Goal: Check status: Check status

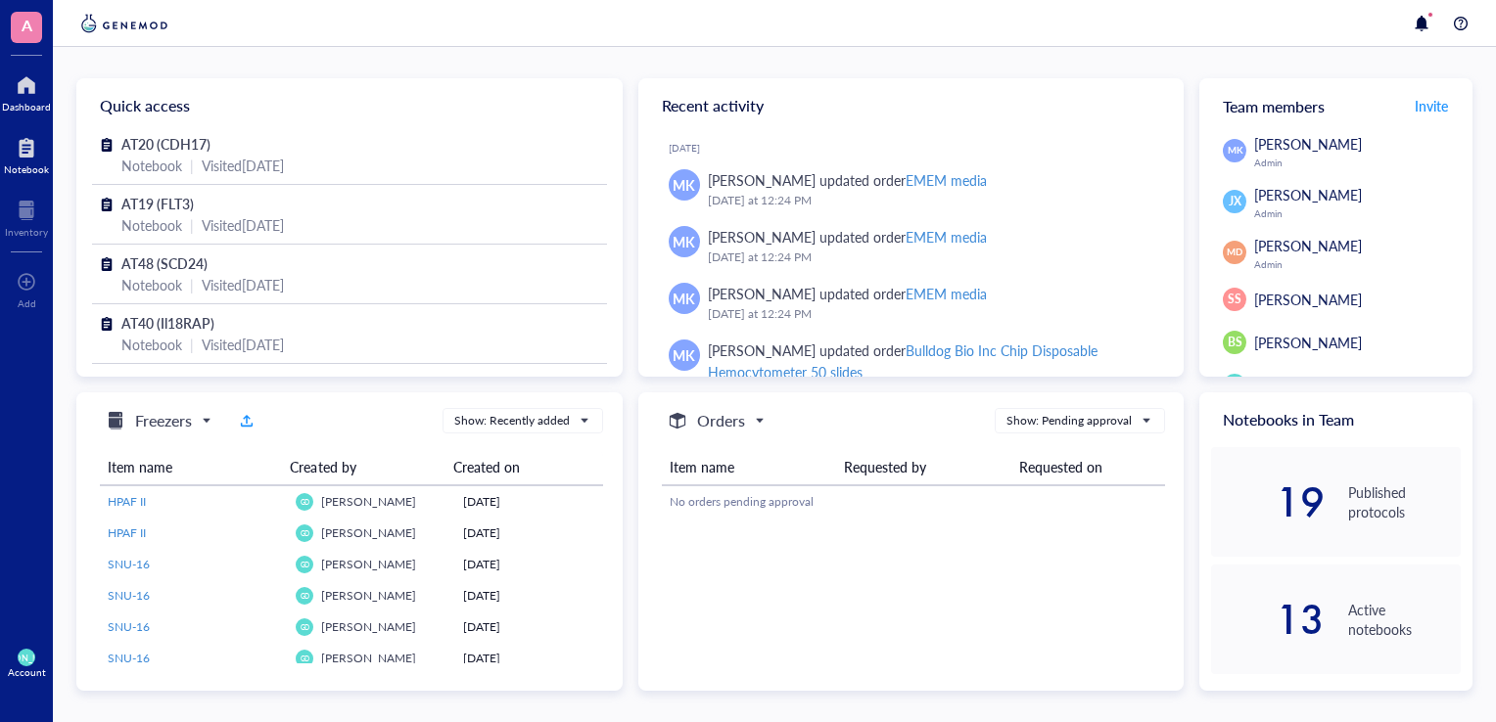
click at [27, 159] on div at bounding box center [26, 147] width 45 height 31
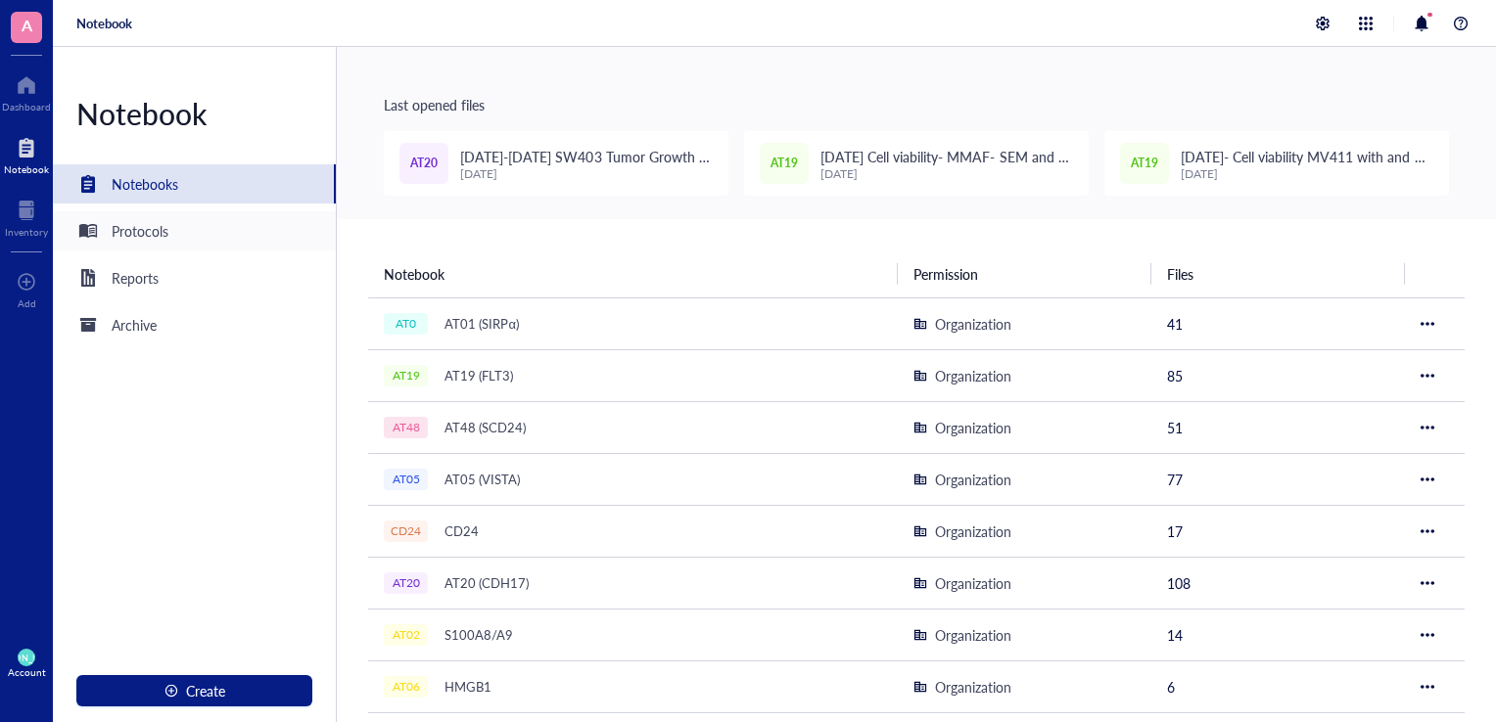
click at [138, 231] on div "Protocols" at bounding box center [140, 231] width 57 height 22
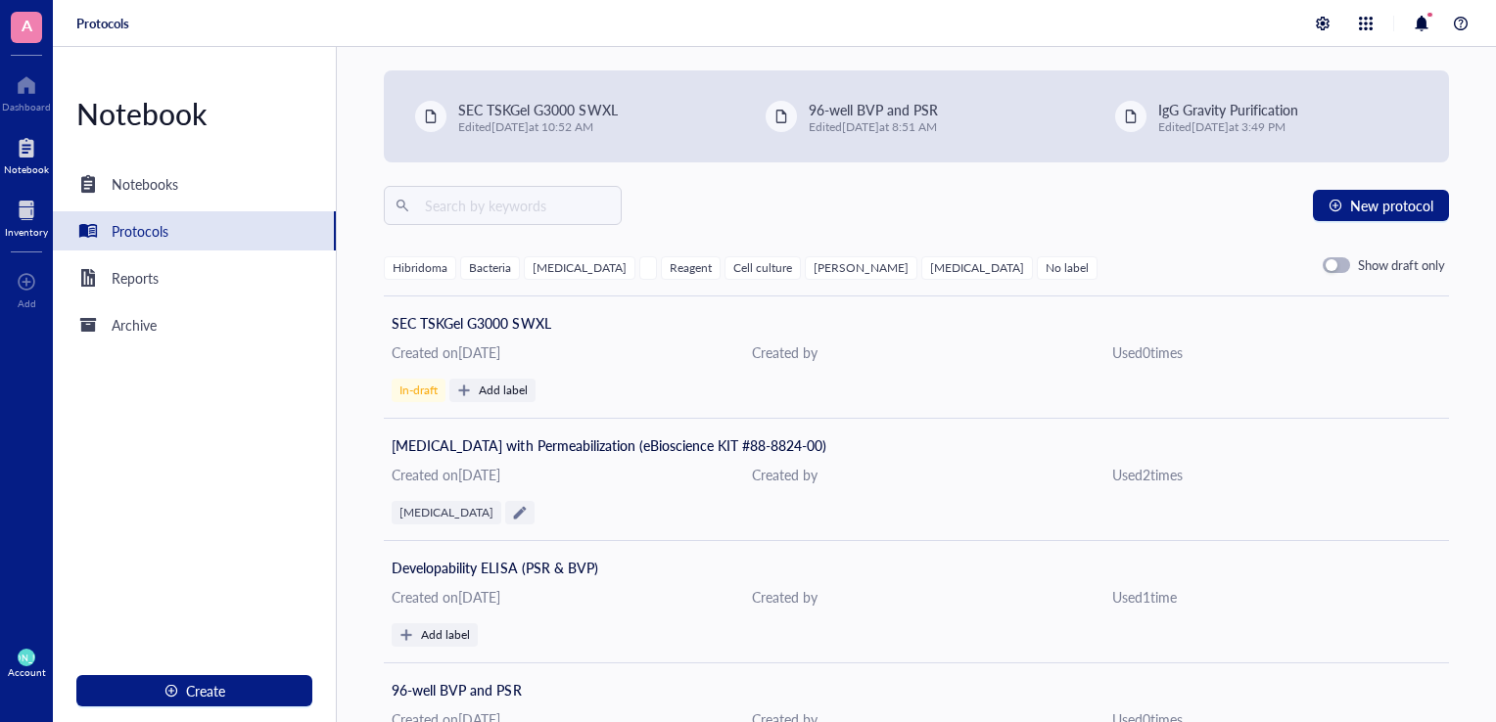
click at [9, 210] on div at bounding box center [26, 210] width 43 height 31
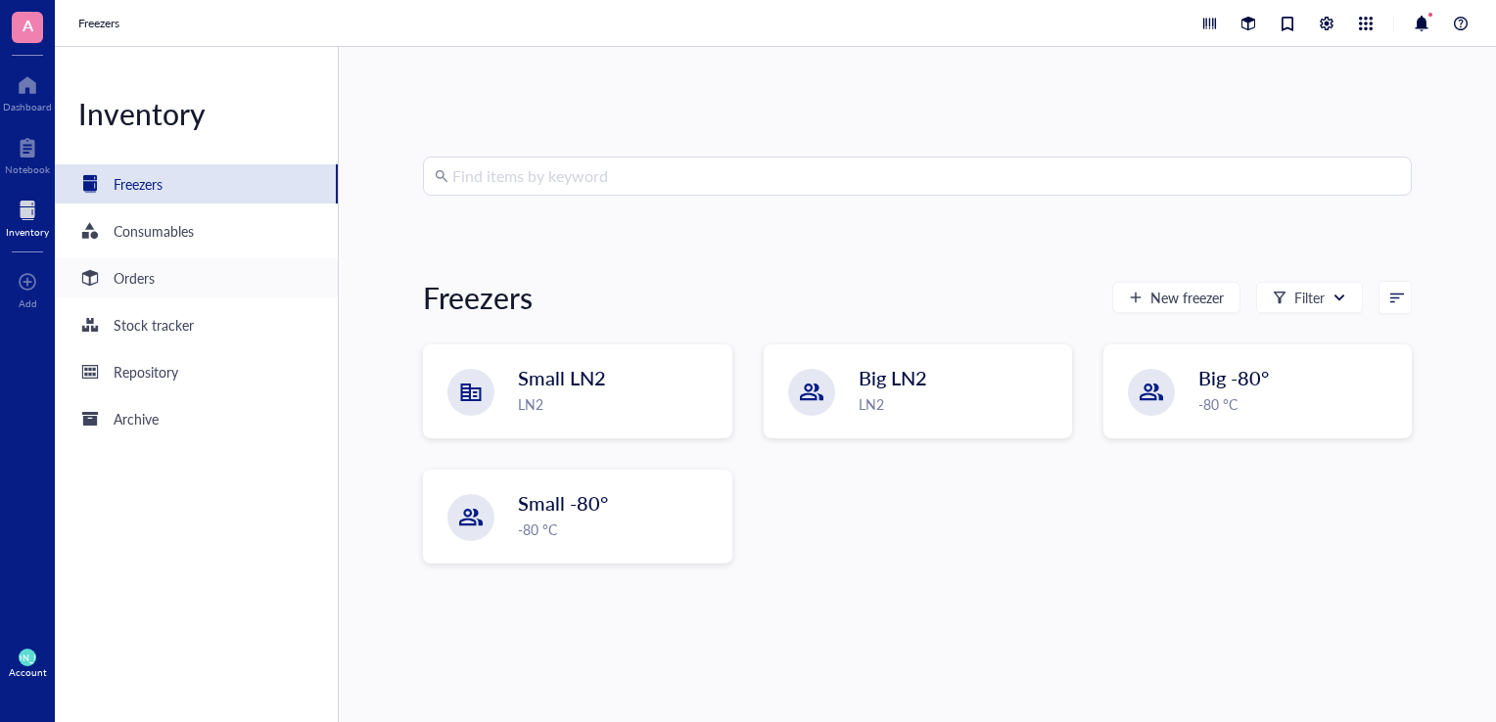
click at [111, 281] on div "Orders" at bounding box center [116, 277] width 76 height 23
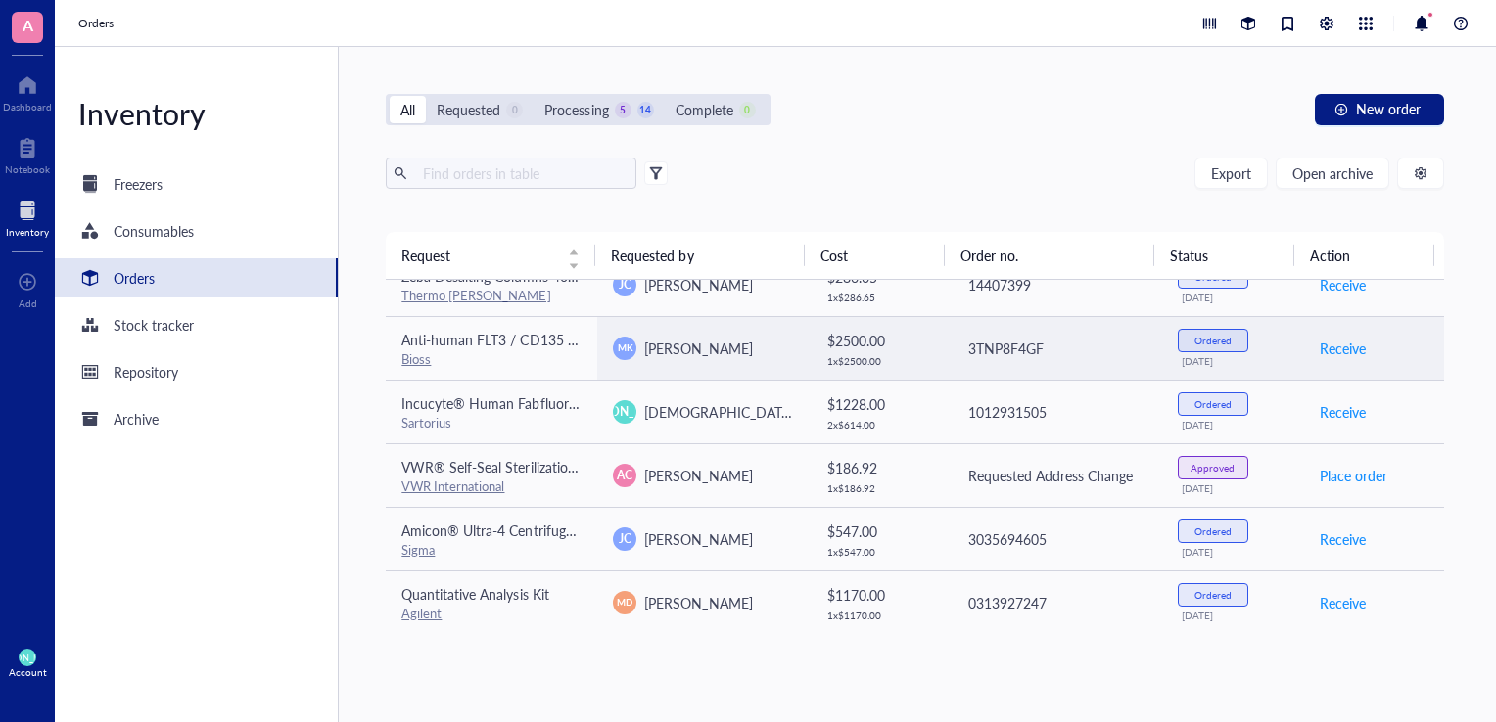
scroll to position [853, 0]
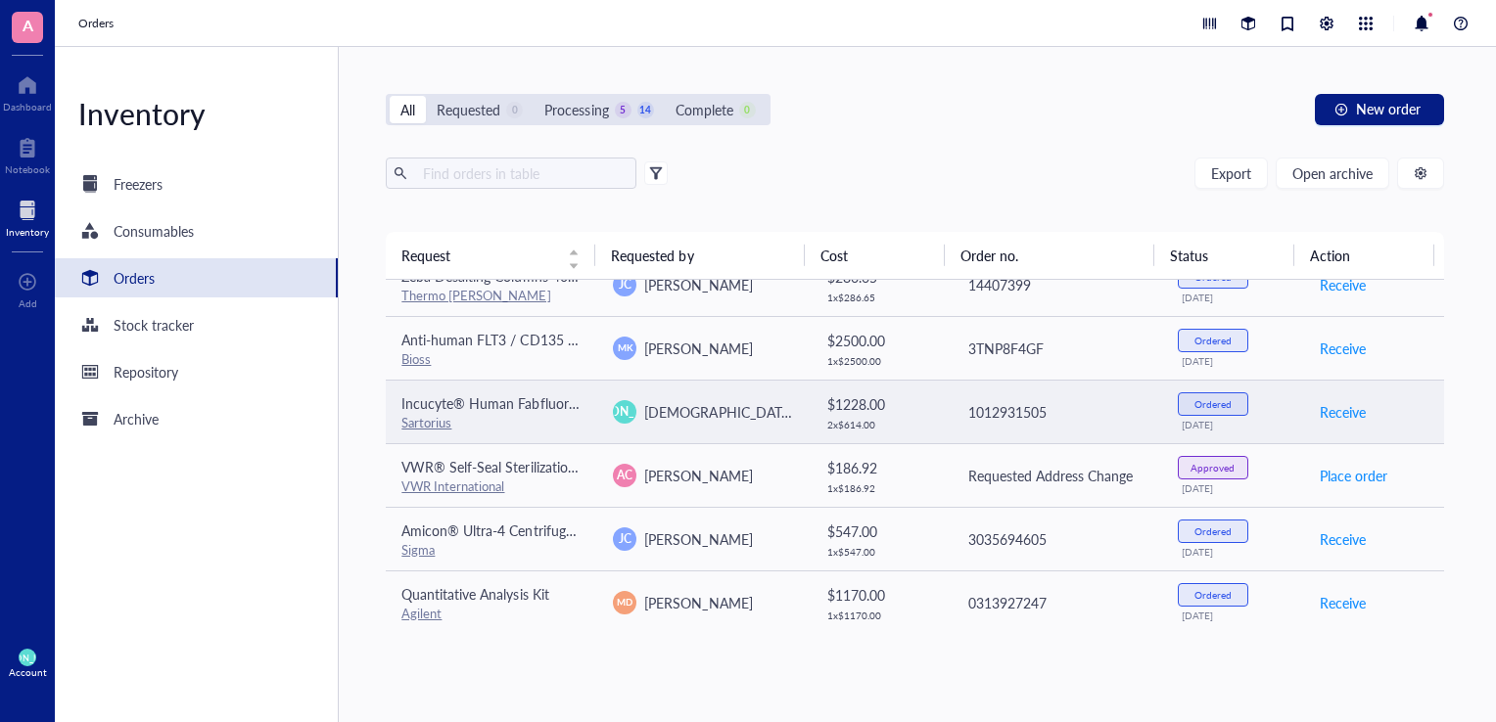
click at [720, 407] on span "[DEMOGRAPHIC_DATA][PERSON_NAME]" at bounding box center [772, 412] width 256 height 20
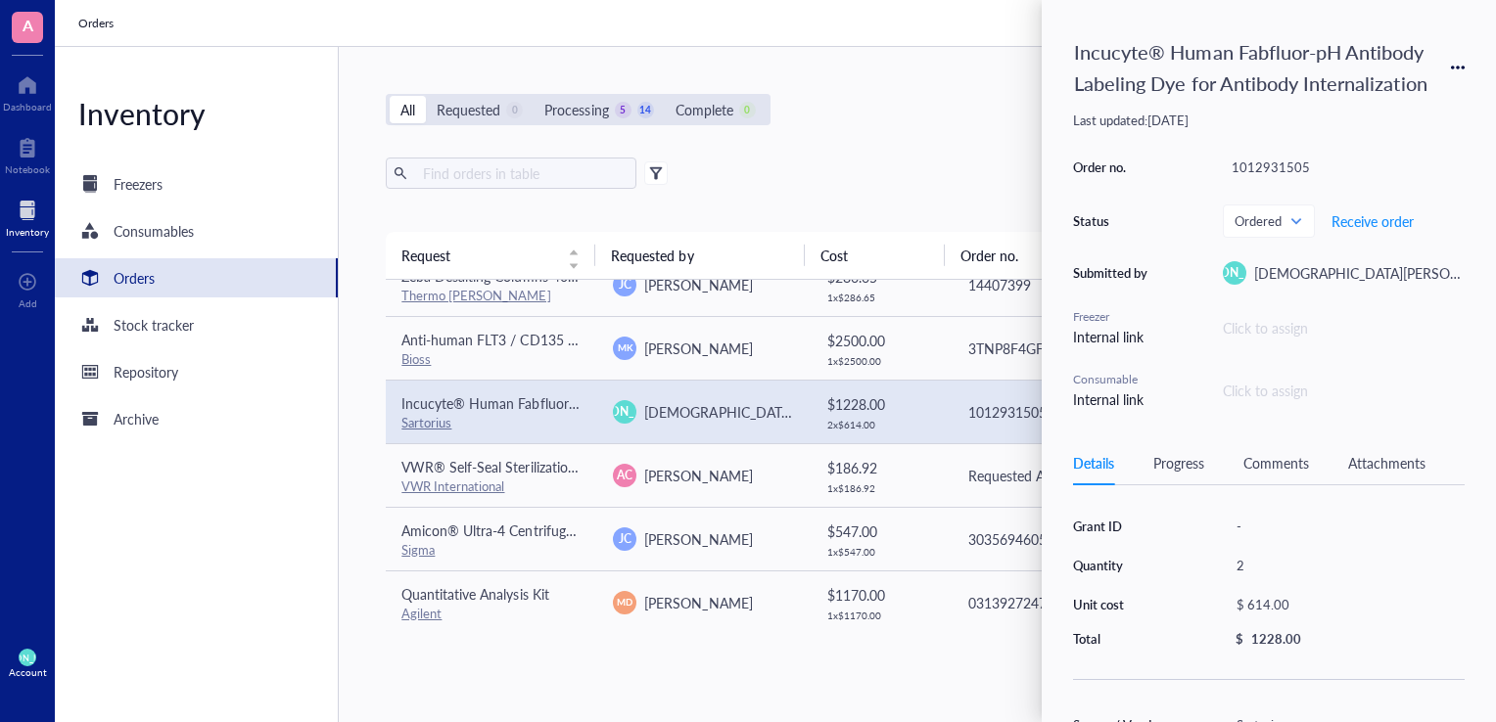
click at [1282, 462] on div "Comments" at bounding box center [1276, 463] width 66 height 22
click at [1111, 465] on div "Details" at bounding box center [1093, 463] width 41 height 22
click at [1184, 476] on div "Details Progress Comments Attachments" at bounding box center [1269, 463] width 392 height 44
click at [1179, 465] on div "Progress" at bounding box center [1178, 463] width 51 height 22
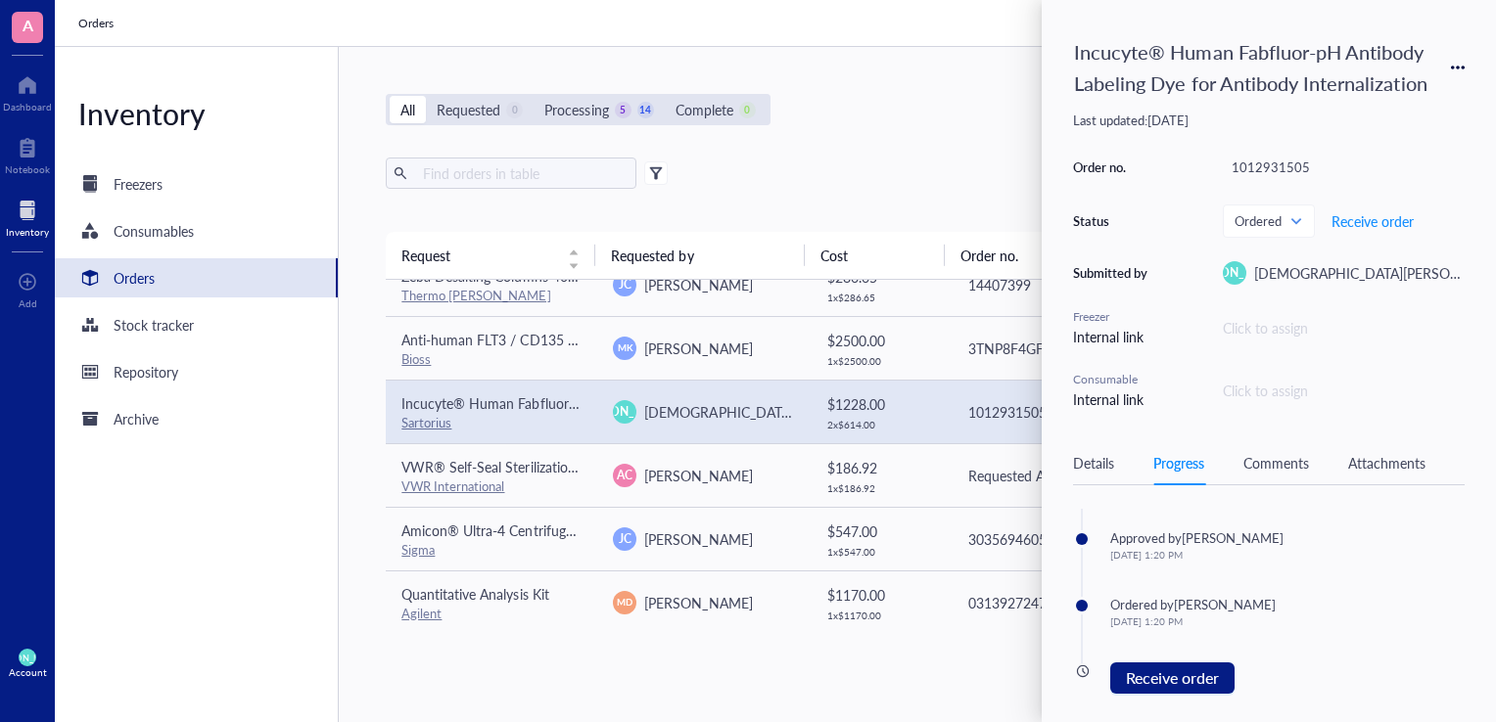
scroll to position [63, 0]
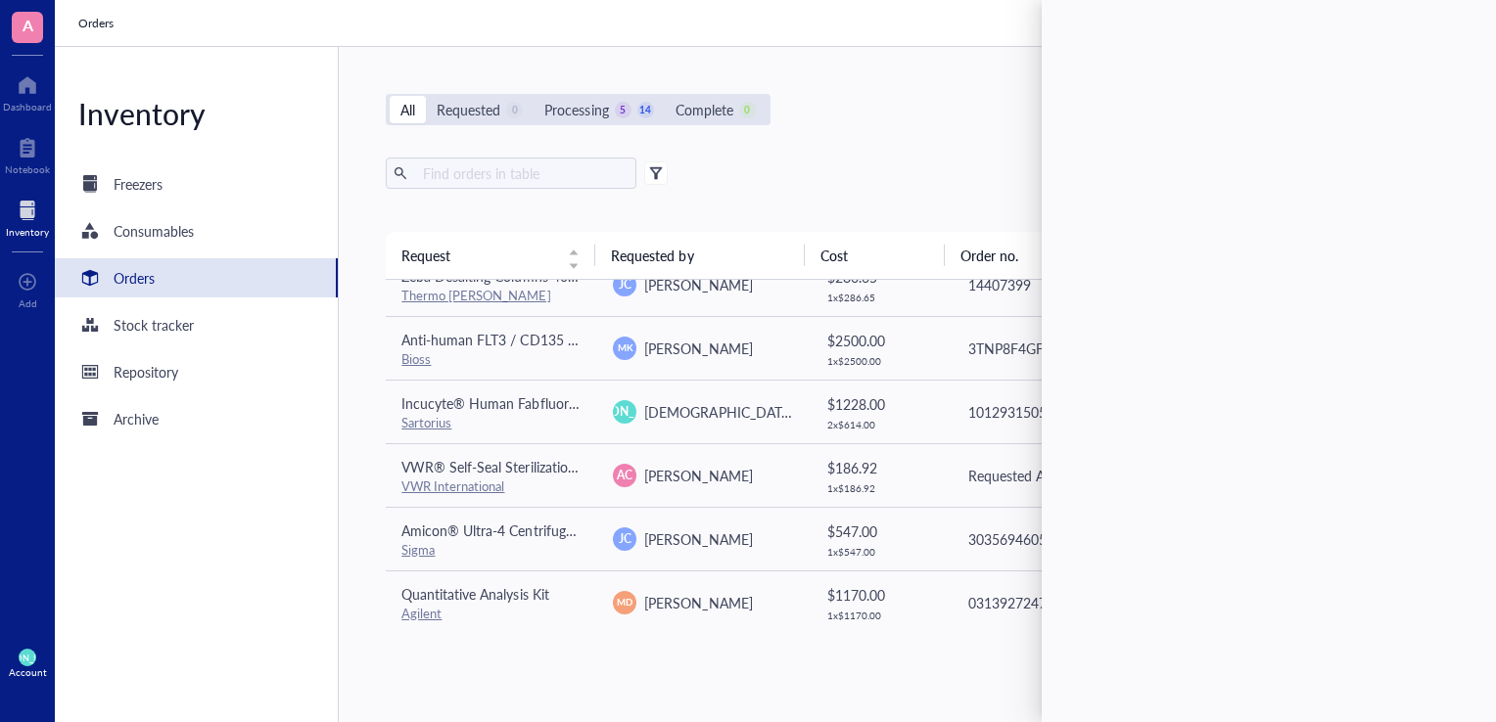
click at [878, 123] on div "All Requested 0 Processing 5 14 Complete 0 New order" at bounding box center [915, 109] width 1058 height 31
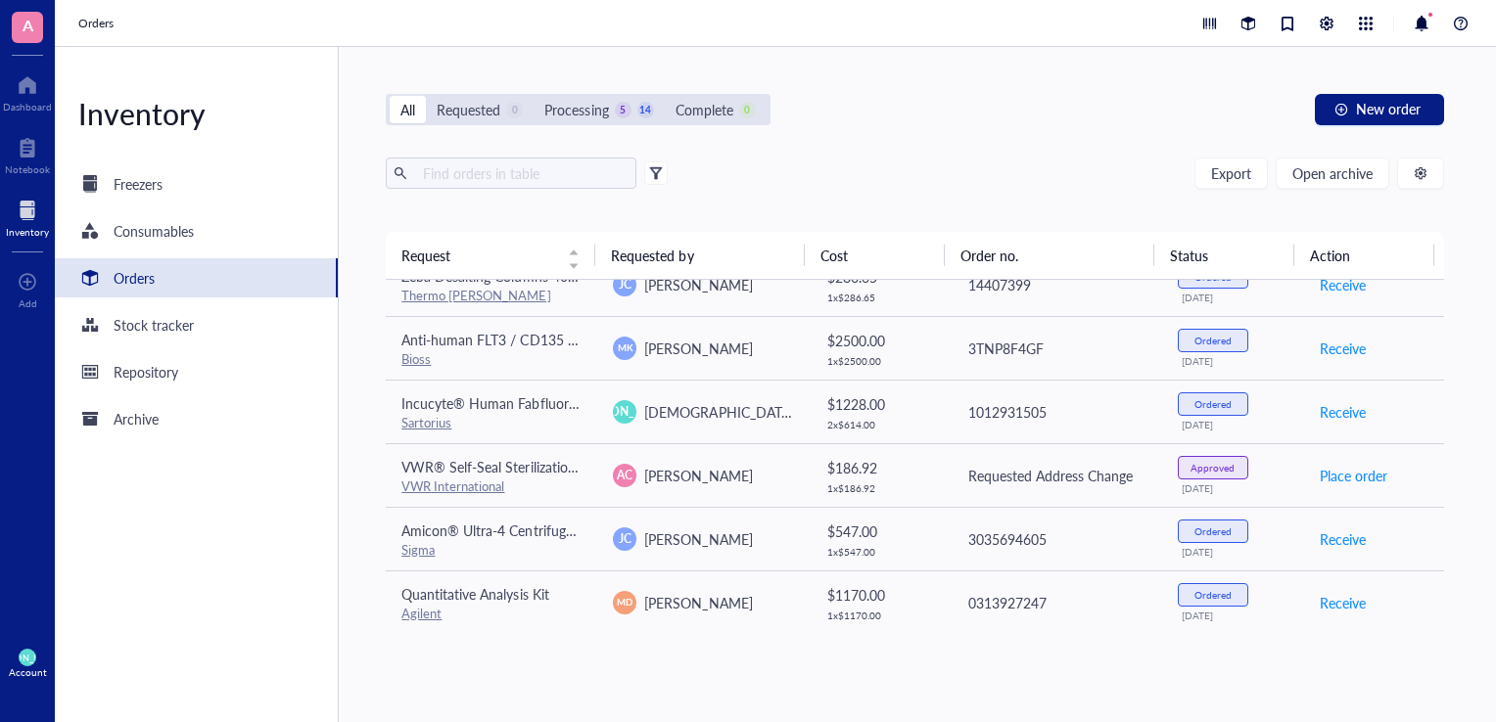
click at [1088, 45] on div "Orders" at bounding box center [775, 23] width 1441 height 47
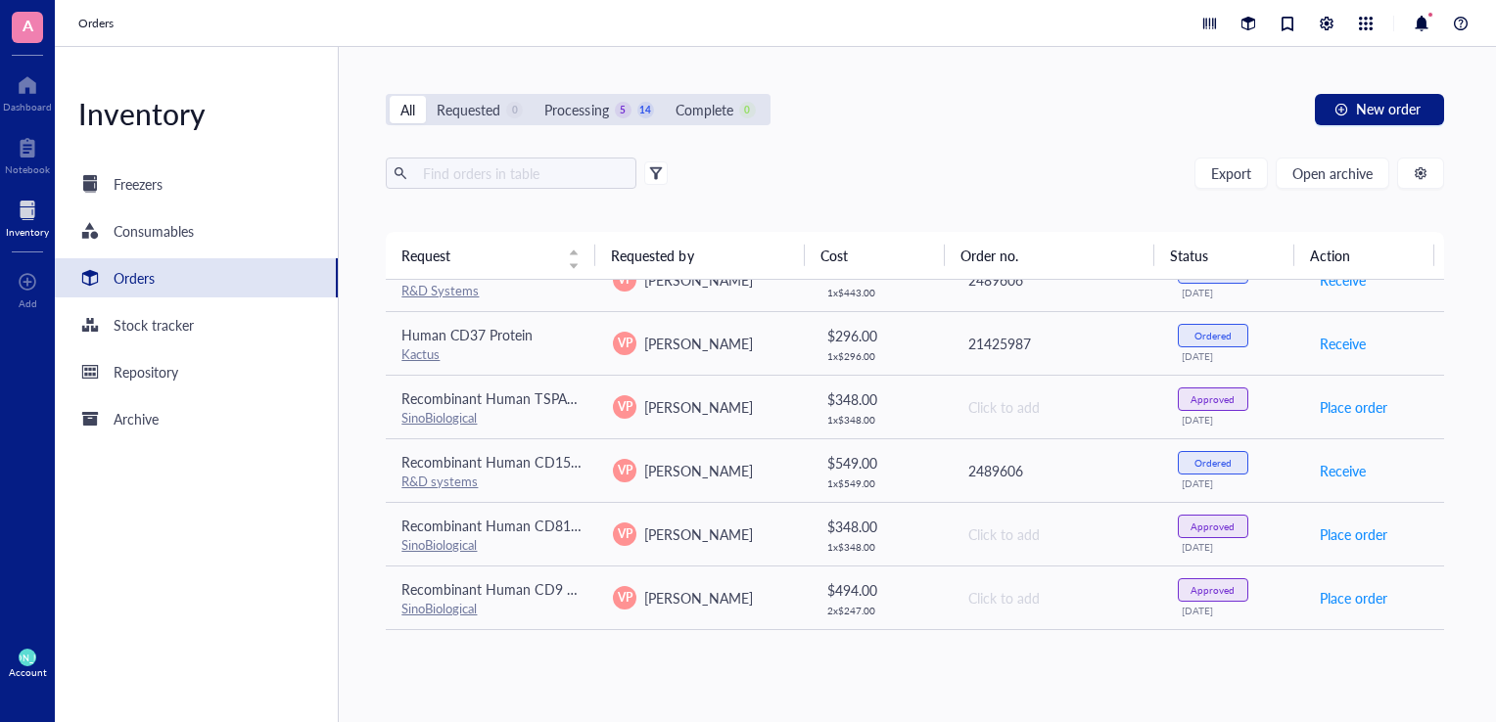
scroll to position [0, 0]
